Goal: Information Seeking & Learning: Learn about a topic

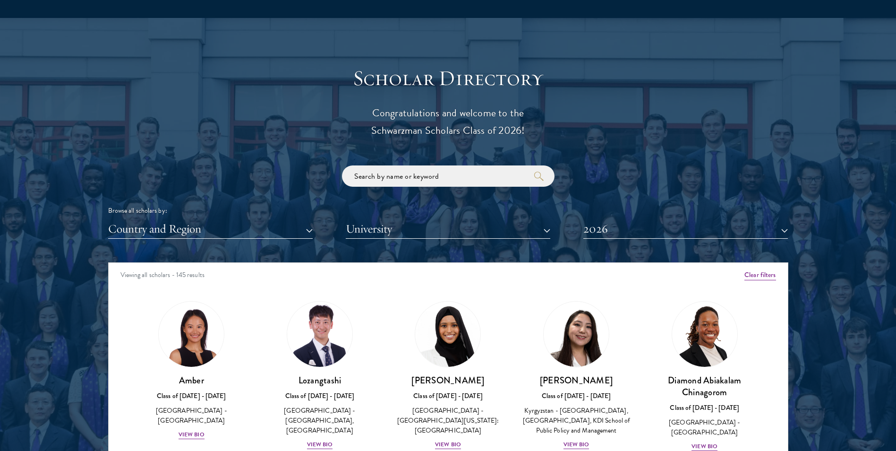
scroll to position [1276, 0]
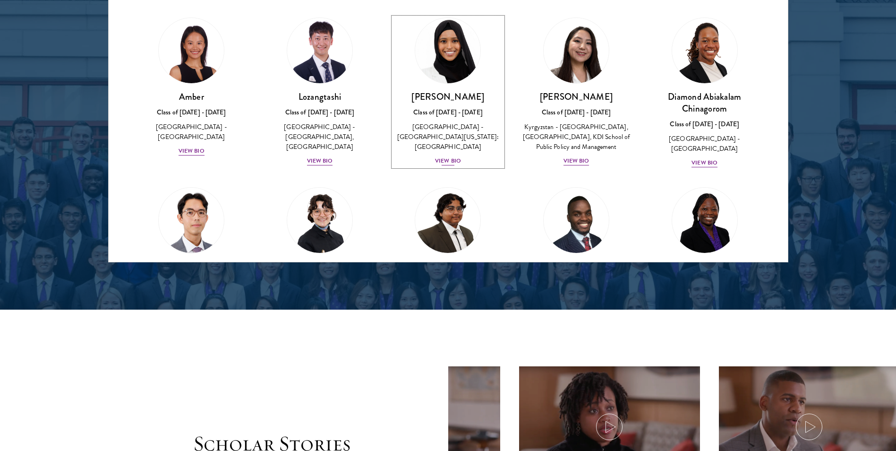
click at [432, 61] on img at bounding box center [449, 51] width 72 height 72
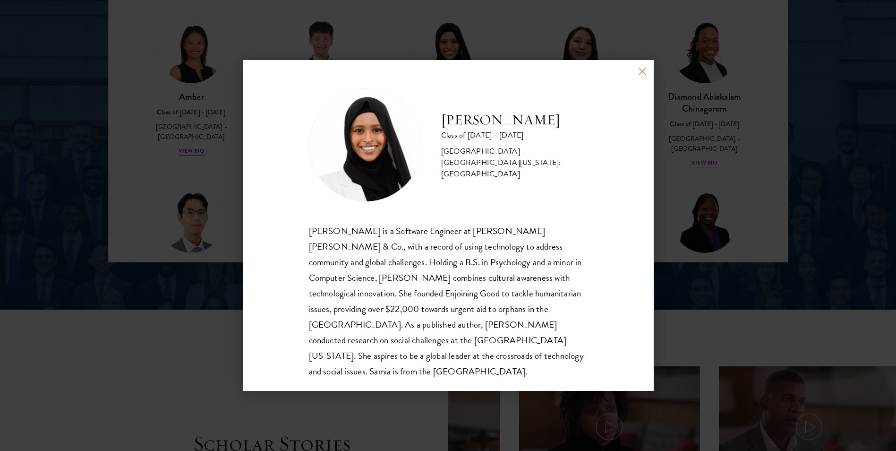
scroll to position [1, 0]
click at [638, 73] on div "[PERSON_NAME] Class of [DATE] - [DATE] [GEOGRAPHIC_DATA] - [GEOGRAPHIC_DATA][US…" at bounding box center [448, 225] width 411 height 331
click at [646, 72] on button at bounding box center [643, 71] width 8 height 8
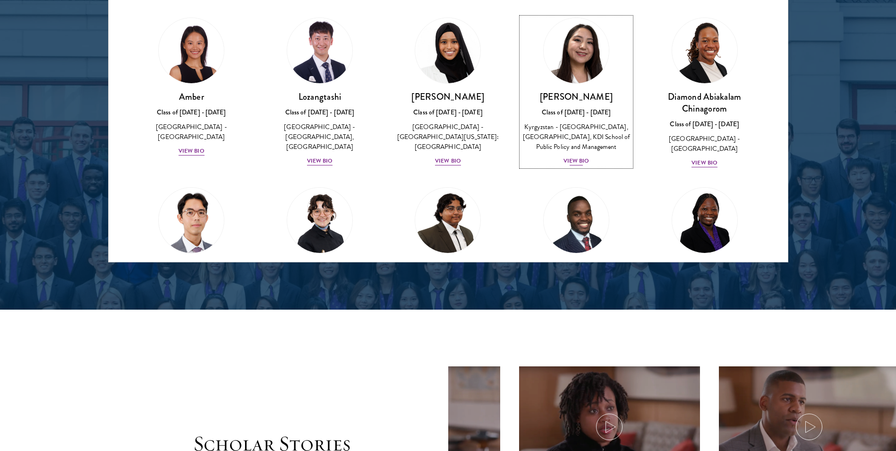
click at [594, 127] on div "Kyrgyzstan - [GEOGRAPHIC_DATA], [GEOGRAPHIC_DATA], KDI School of Public Policy …" at bounding box center [577, 137] width 110 height 30
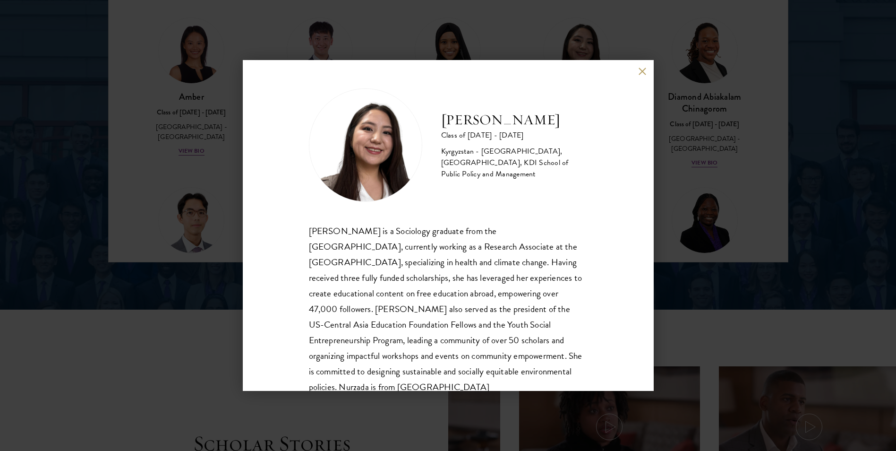
scroll to position [33, 0]
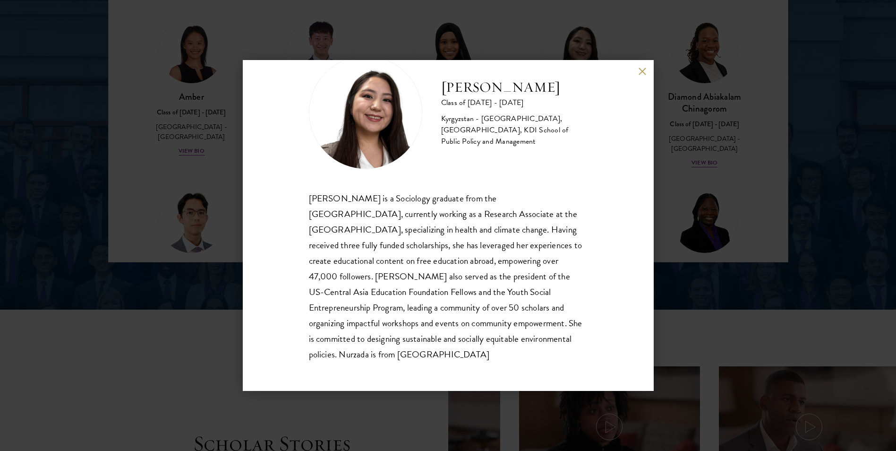
click at [644, 72] on button at bounding box center [643, 71] width 8 height 8
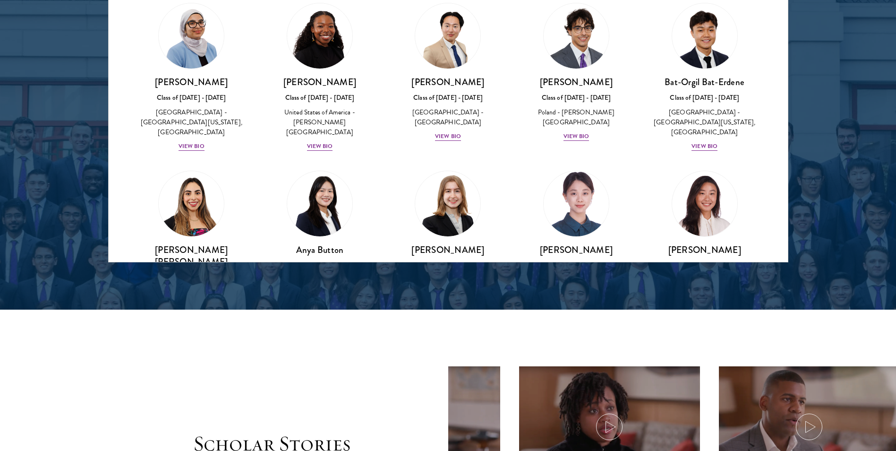
scroll to position [756, 0]
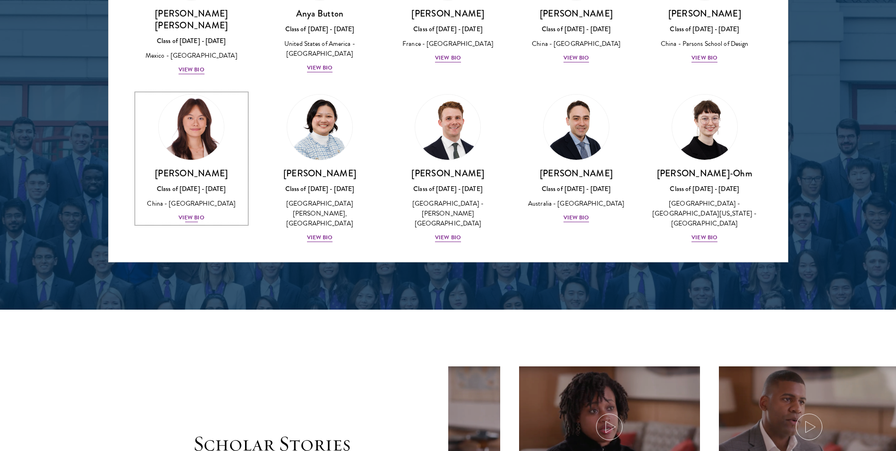
click at [191, 167] on h3 "[PERSON_NAME]" at bounding box center [192, 173] width 110 height 12
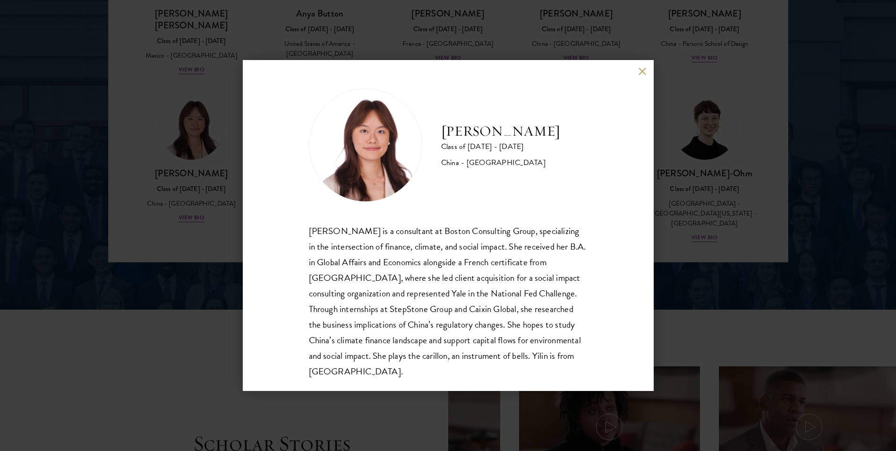
click at [641, 74] on button at bounding box center [643, 71] width 8 height 8
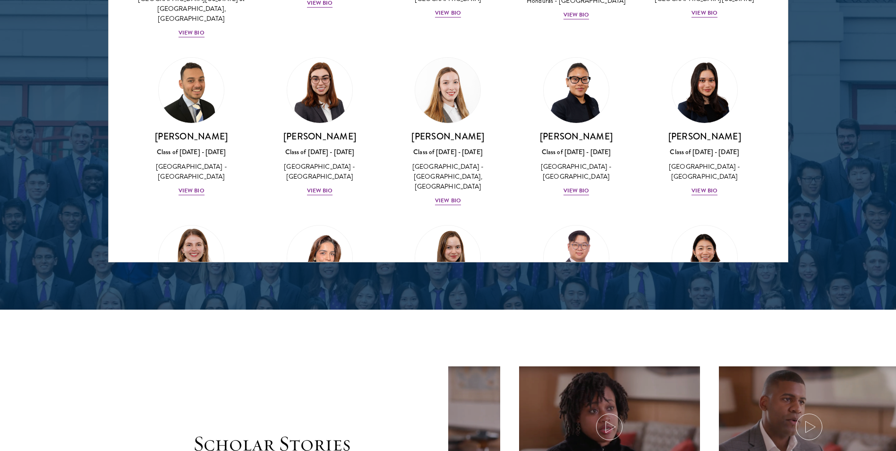
scroll to position [2174, 0]
